Goal: Task Accomplishment & Management: Manage account settings

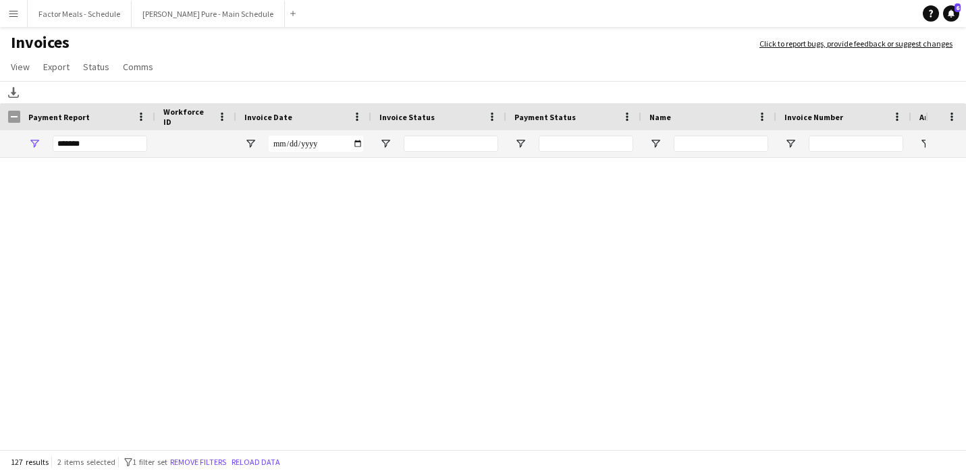
scroll to position [4368, 0]
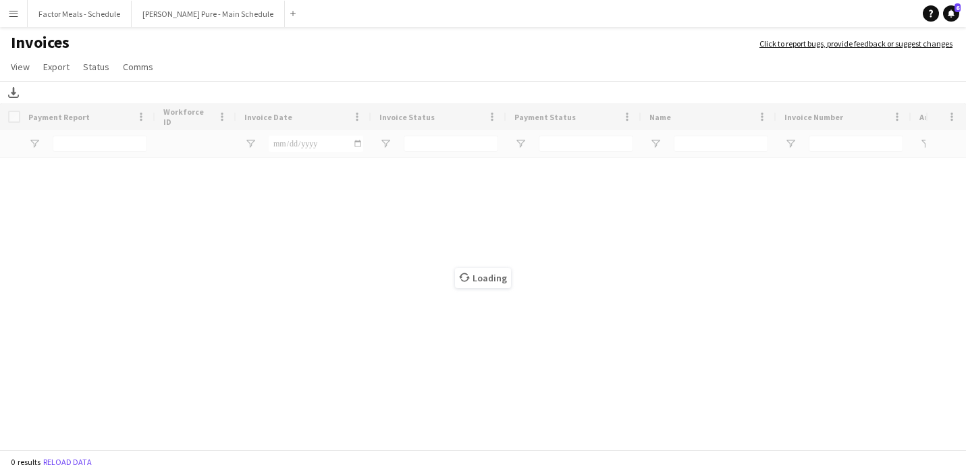
click at [122, 150] on div "Loading" at bounding box center [483, 277] width 966 height 349
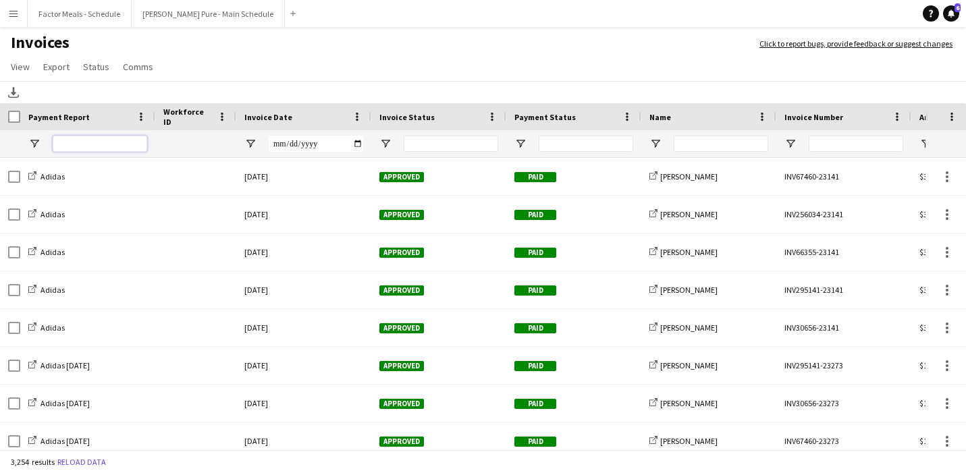
click at [122, 148] on input "Payment Report Filter Input" at bounding box center [100, 144] width 95 height 16
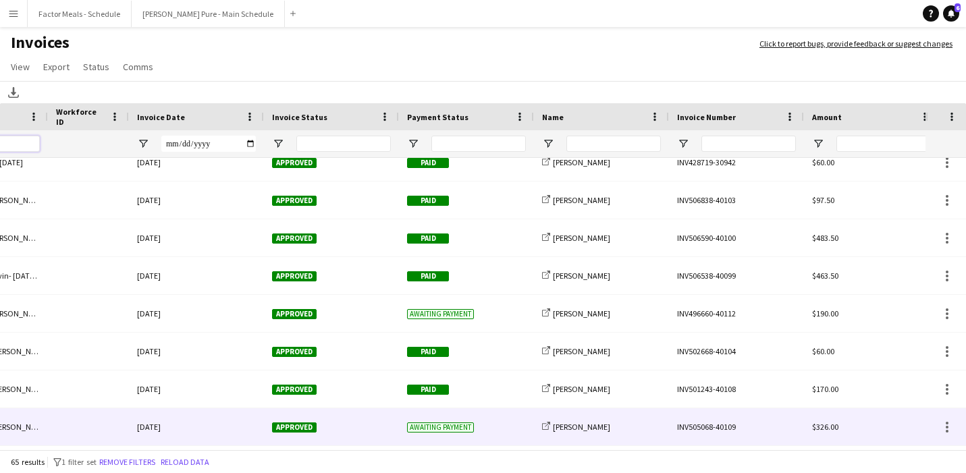
scroll to position [0, 323]
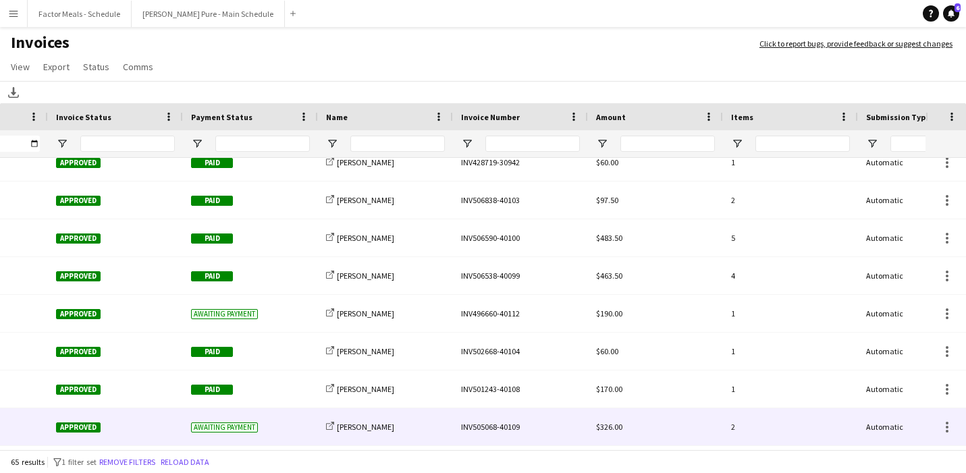
type input "*********"
click at [491, 426] on div "INV505068-40109" at bounding box center [520, 426] width 135 height 37
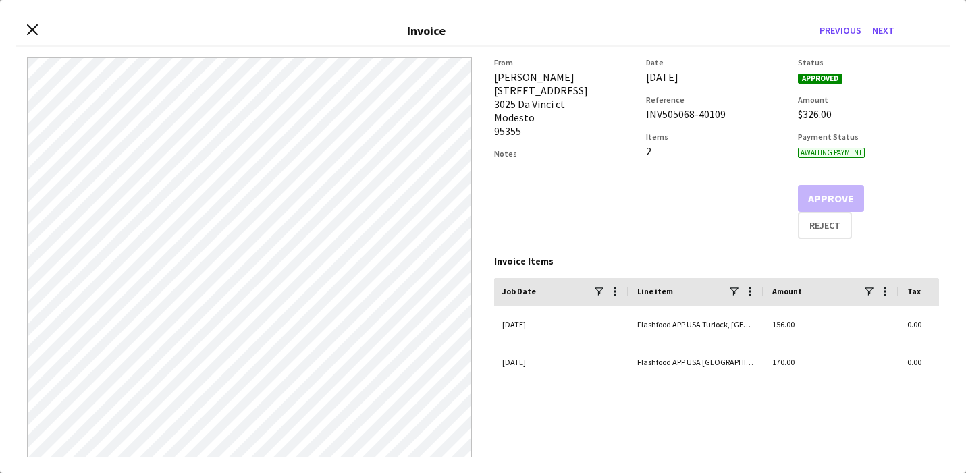
drag, startPoint x: 645, startPoint y: 112, endPoint x: 734, endPoint y: 115, distance: 89.1
click at [734, 114] on div "INV505068-40109" at bounding box center [716, 114] width 141 height 14
copy div "INV505068-40109"
click at [32, 27] on icon "Close invoice dialog" at bounding box center [32, 30] width 13 height 13
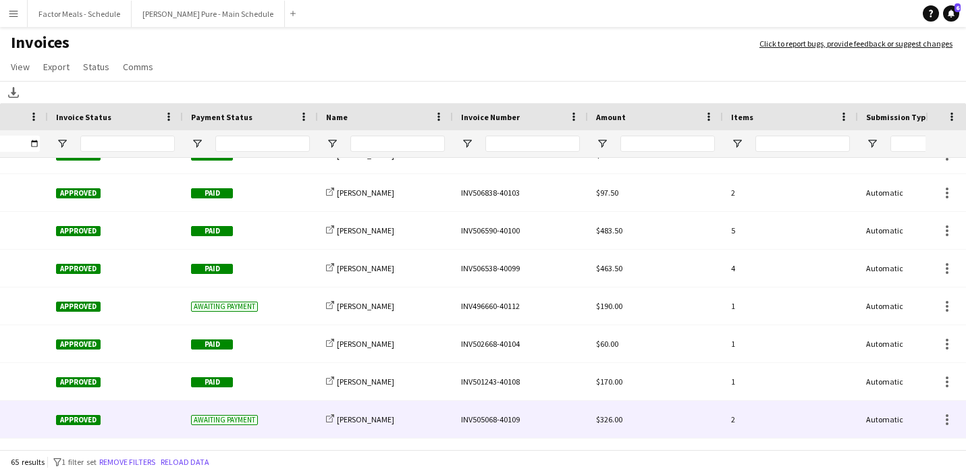
scroll to position [0, 0]
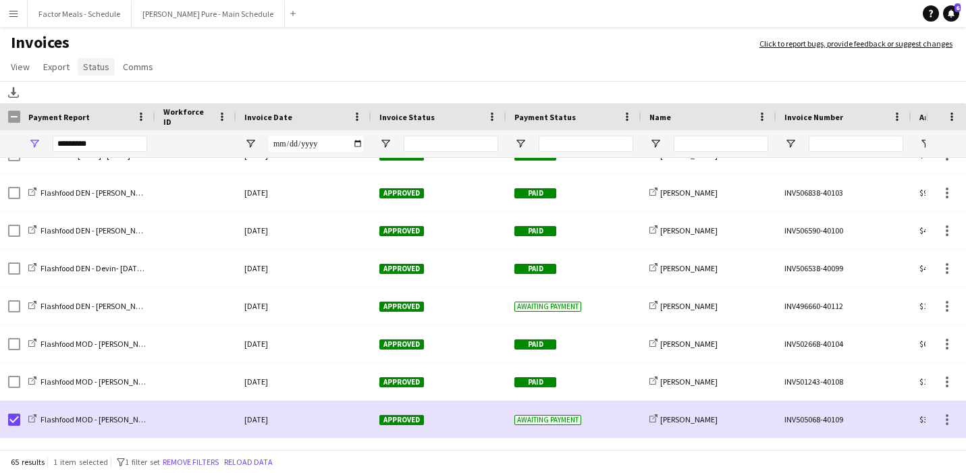
click at [90, 66] on span "Status" at bounding box center [96, 67] width 26 height 12
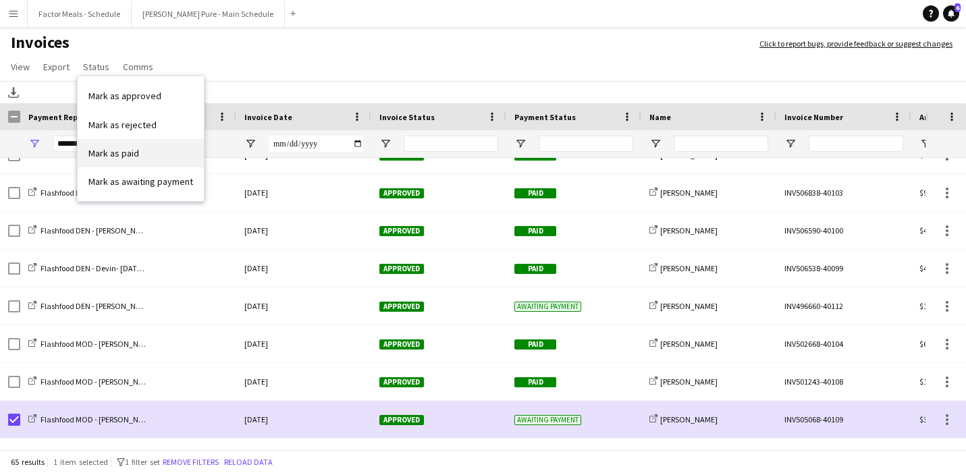
click at [107, 157] on span "Mark as paid" at bounding box center [113, 153] width 51 height 12
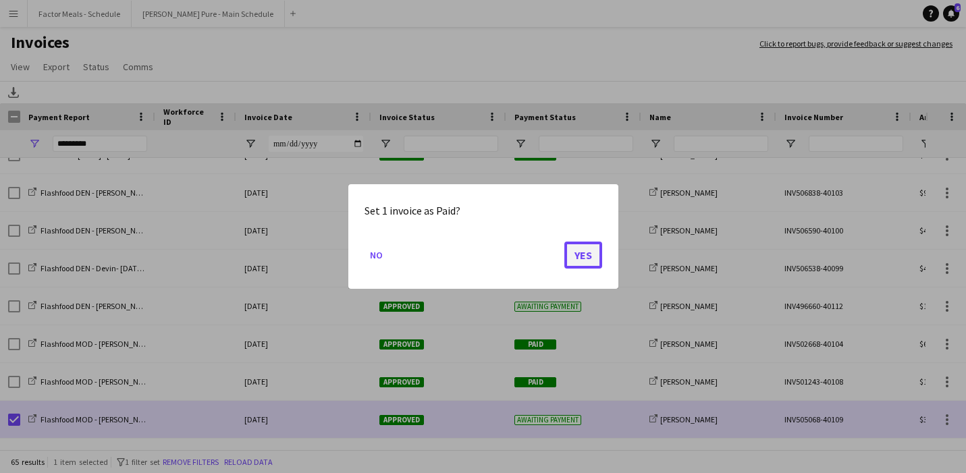
click at [587, 254] on button "Yes" at bounding box center [583, 255] width 38 height 27
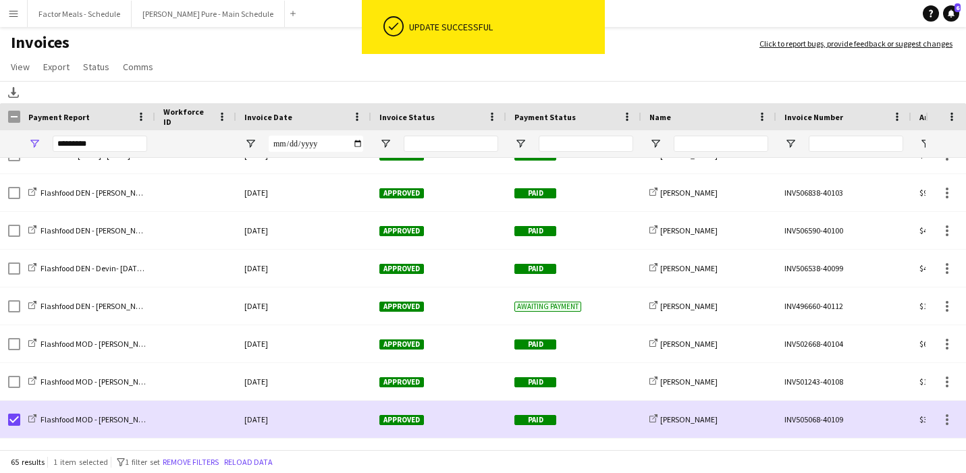
click at [620, 91] on div "Download" at bounding box center [483, 92] width 966 height 22
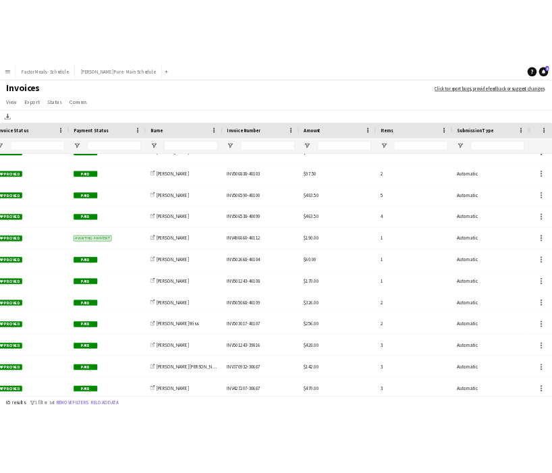
scroll to position [0, 385]
